Goal: Transaction & Acquisition: Purchase product/service

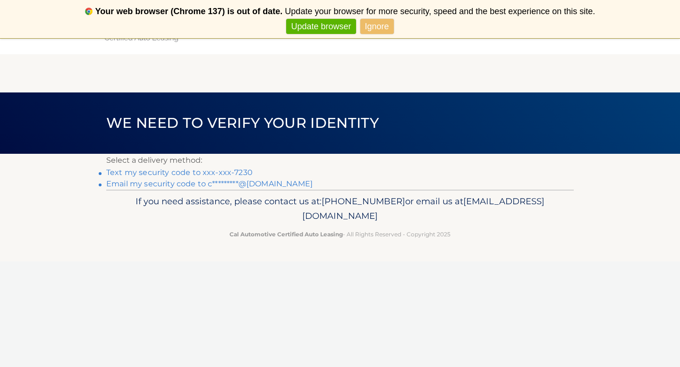
click at [232, 172] on link "Text my security code to xxx-xxx-7230" at bounding box center [179, 172] width 146 height 9
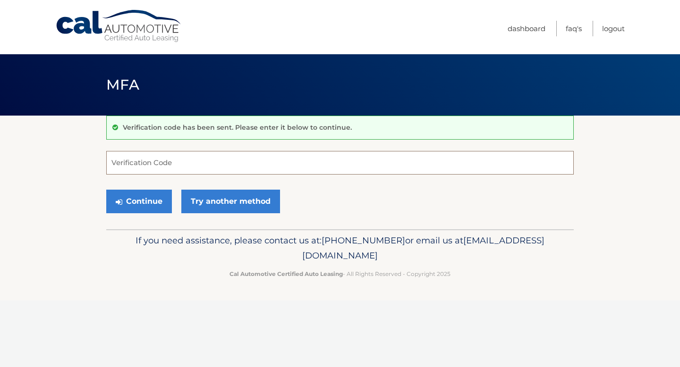
click at [231, 167] on input "Verification Code" at bounding box center [339, 163] width 467 height 24
type input "555084"
click at [125, 202] on button "Continue" at bounding box center [139, 202] width 66 height 24
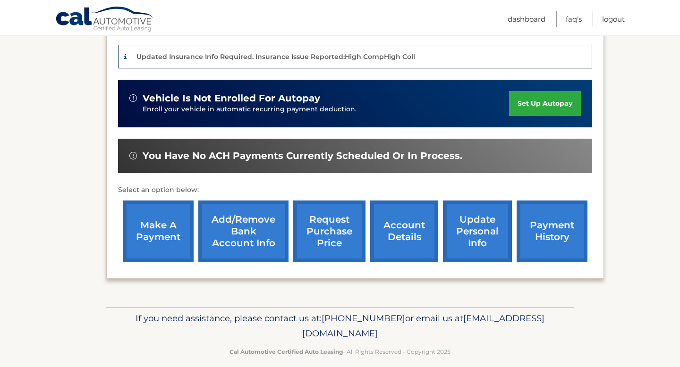
scroll to position [228, 0]
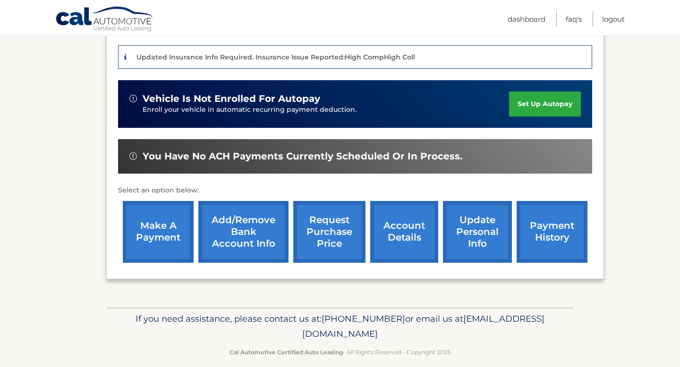
click at [162, 236] on link "make a payment" at bounding box center [158, 232] width 71 height 62
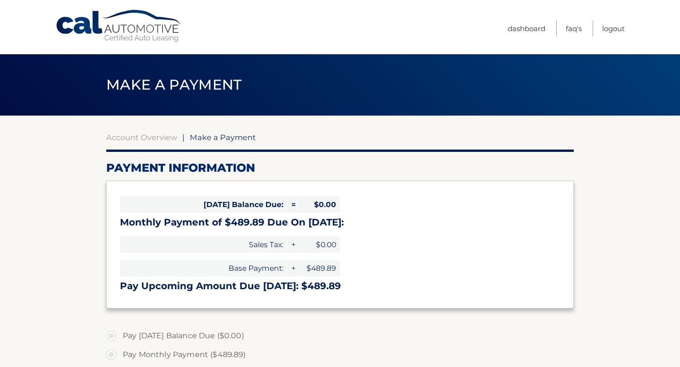
select select "N2NmNTJiYTgtOTlhMS00NmM0LWEzZTMtNmM1NDkwNjFhMmJl"
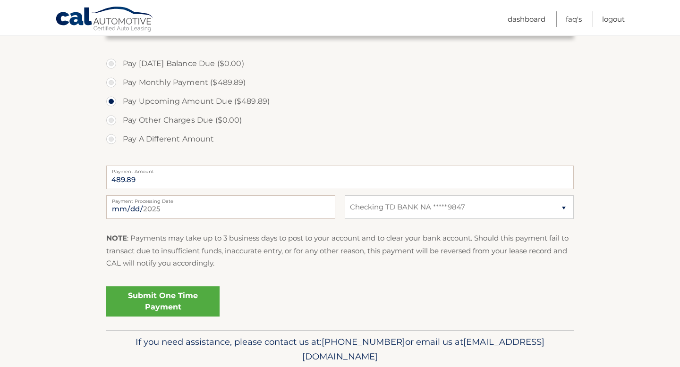
scroll to position [284, 0]
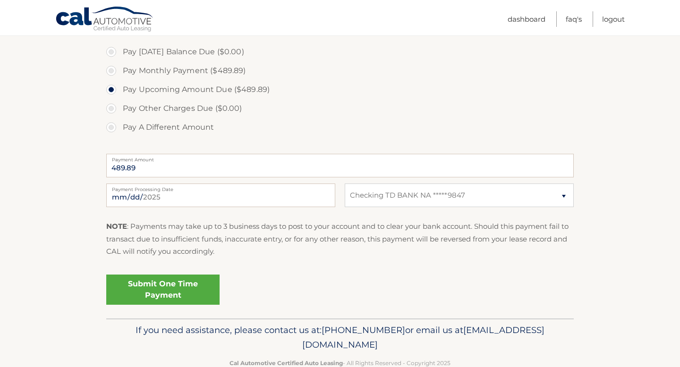
click at [160, 294] on link "Submit One Time Payment" at bounding box center [162, 290] width 113 height 30
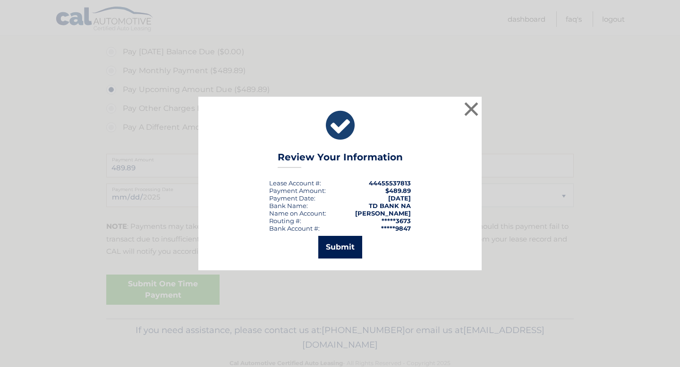
click at [345, 245] on button "Submit" at bounding box center [340, 247] width 44 height 23
